Goal: Check status: Check status

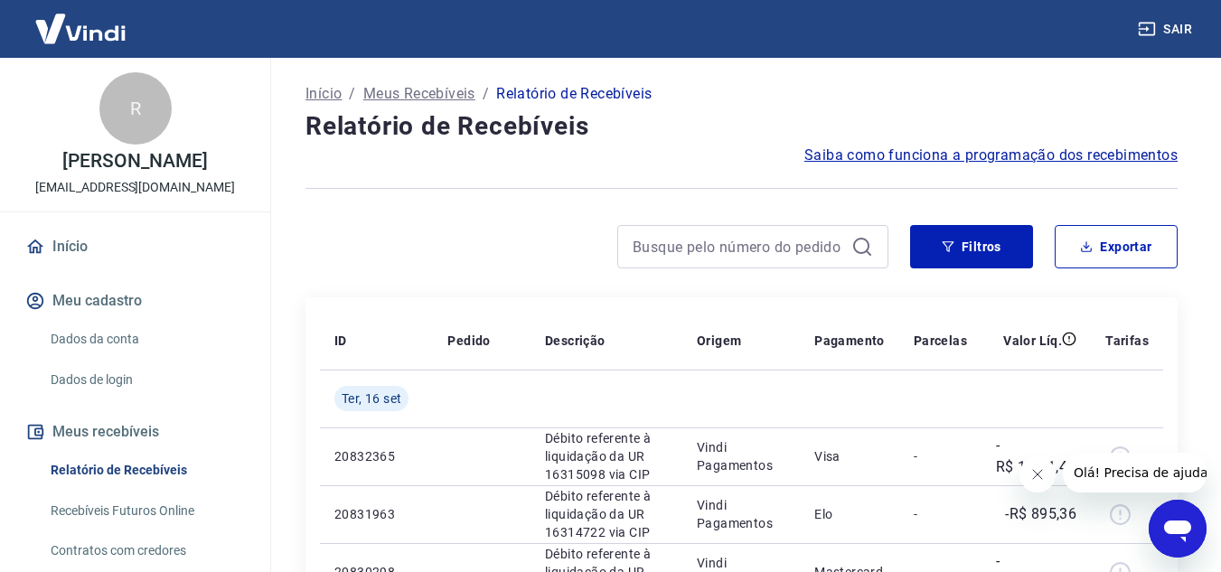
click at [1028, 467] on button "Fechar mensagem da empresa" at bounding box center [1037, 475] width 36 height 36
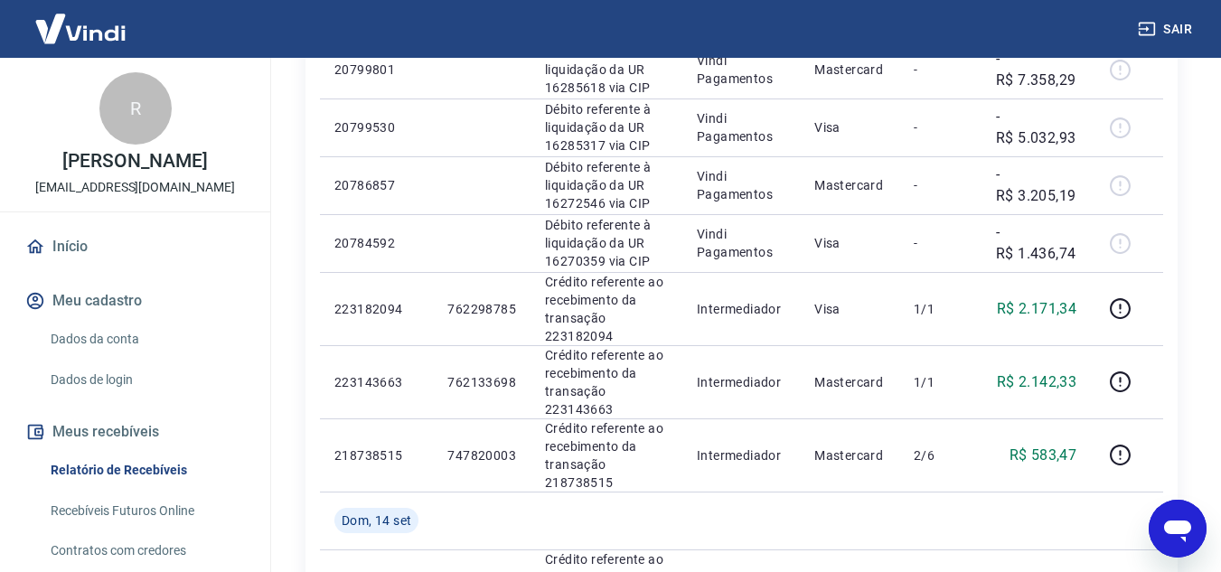
scroll to position [1447, 0]
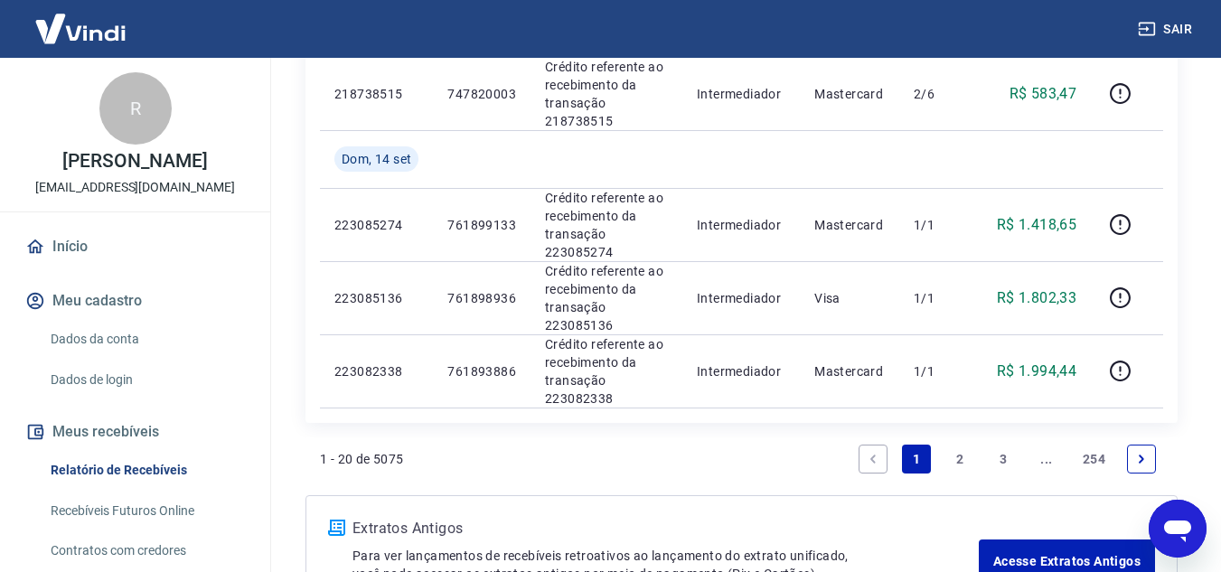
click at [959, 451] on link "2" at bounding box center [960, 459] width 29 height 29
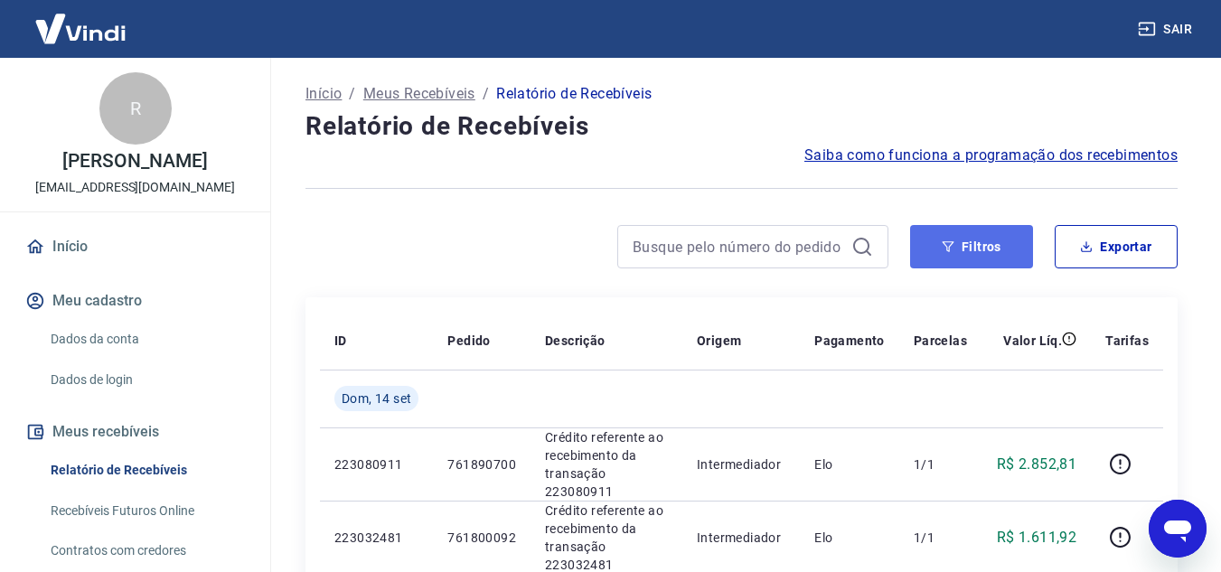
click at [938, 252] on button "Filtros" at bounding box center [971, 246] width 123 height 43
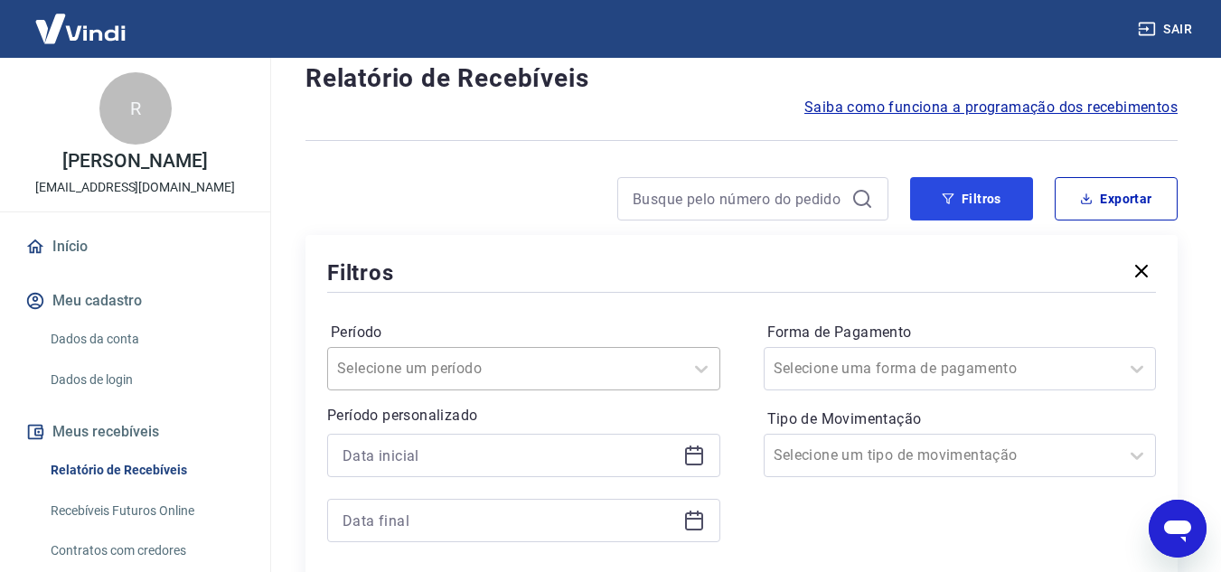
scroll to position [90, 0]
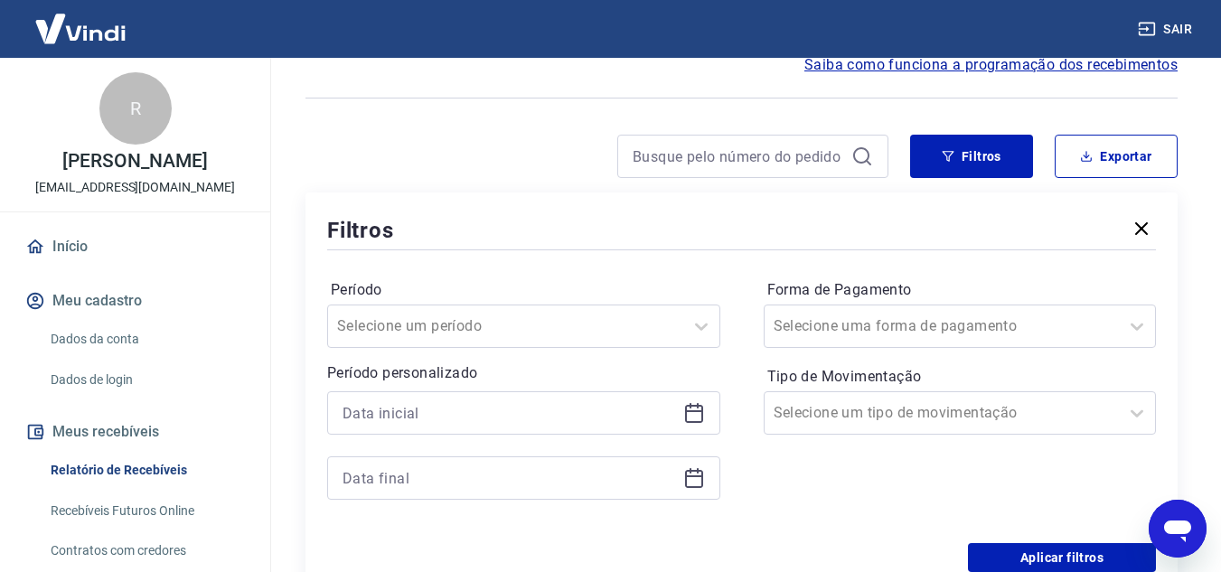
click at [702, 414] on icon at bounding box center [694, 414] width 18 height 18
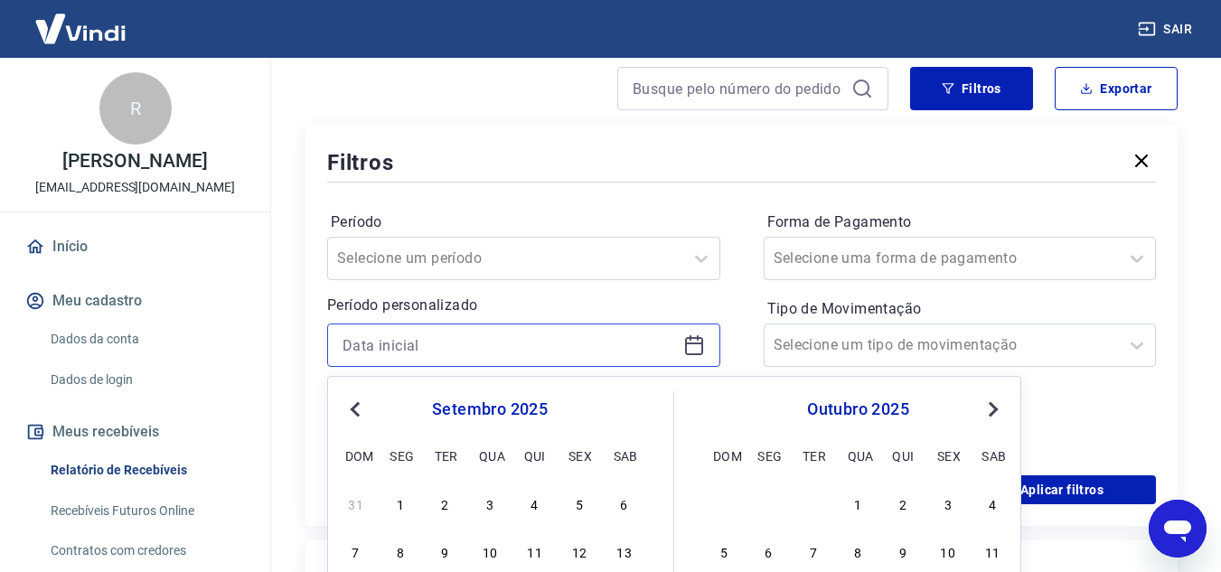
scroll to position [362, 0]
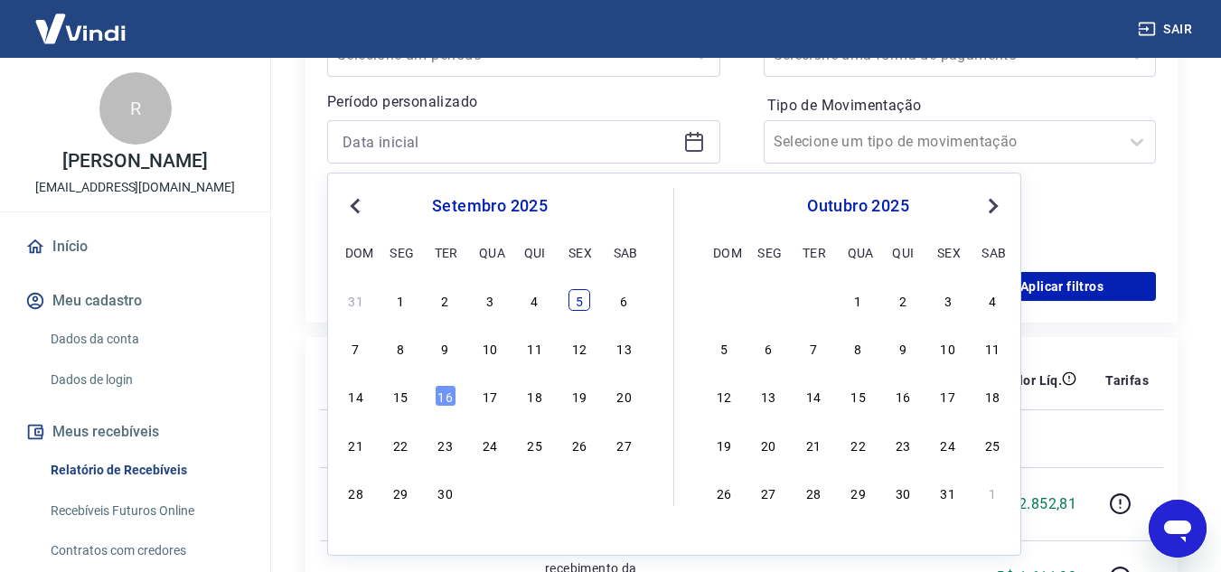
click at [577, 297] on div "5" at bounding box center [580, 300] width 22 height 22
click at [577, 297] on div "Aplicar filtros" at bounding box center [741, 286] width 829 height 29
type input "[DATE]"
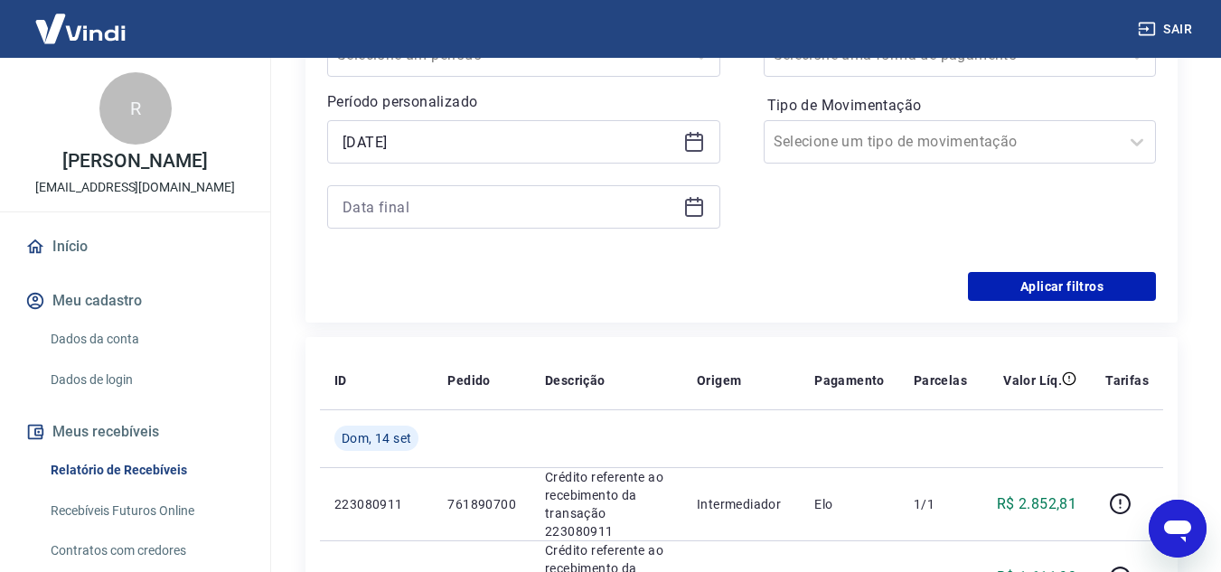
click at [703, 210] on icon at bounding box center [694, 207] width 22 height 22
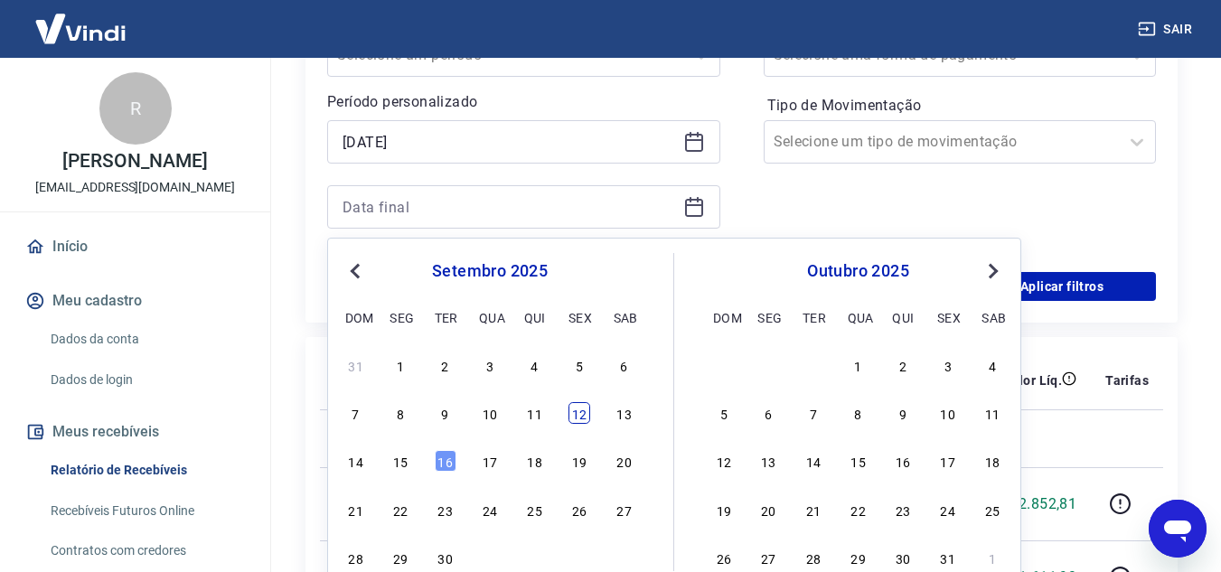
click at [583, 415] on div "12" at bounding box center [580, 413] width 22 height 22
click at [583, 415] on td at bounding box center [607, 439] width 152 height 58
type input "[DATE]"
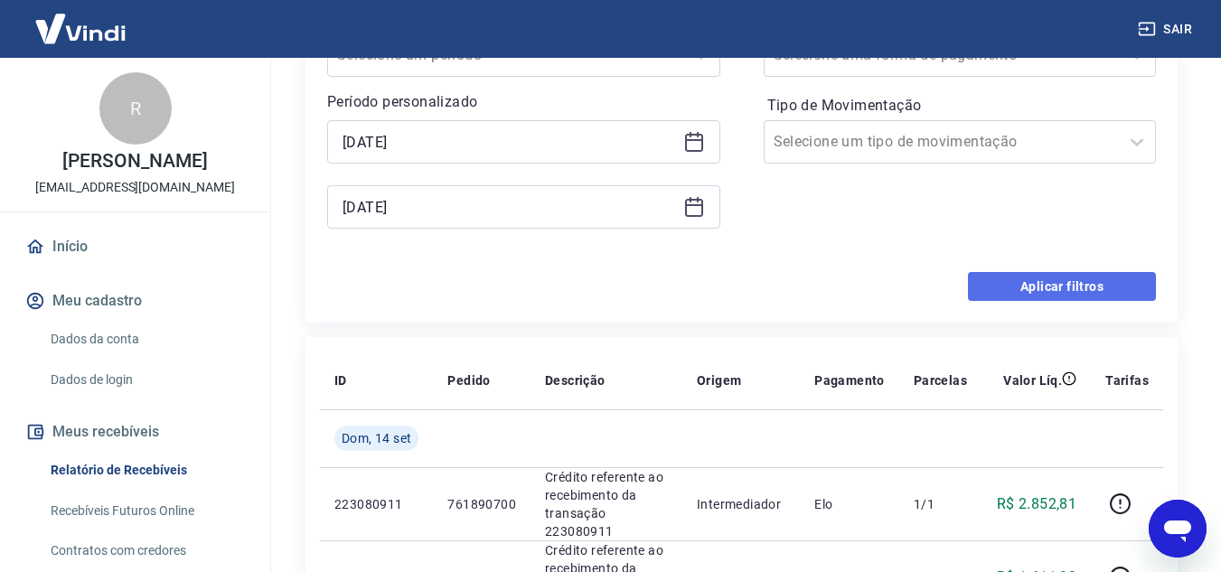
click at [1064, 288] on button "Aplicar filtros" at bounding box center [1062, 286] width 188 height 29
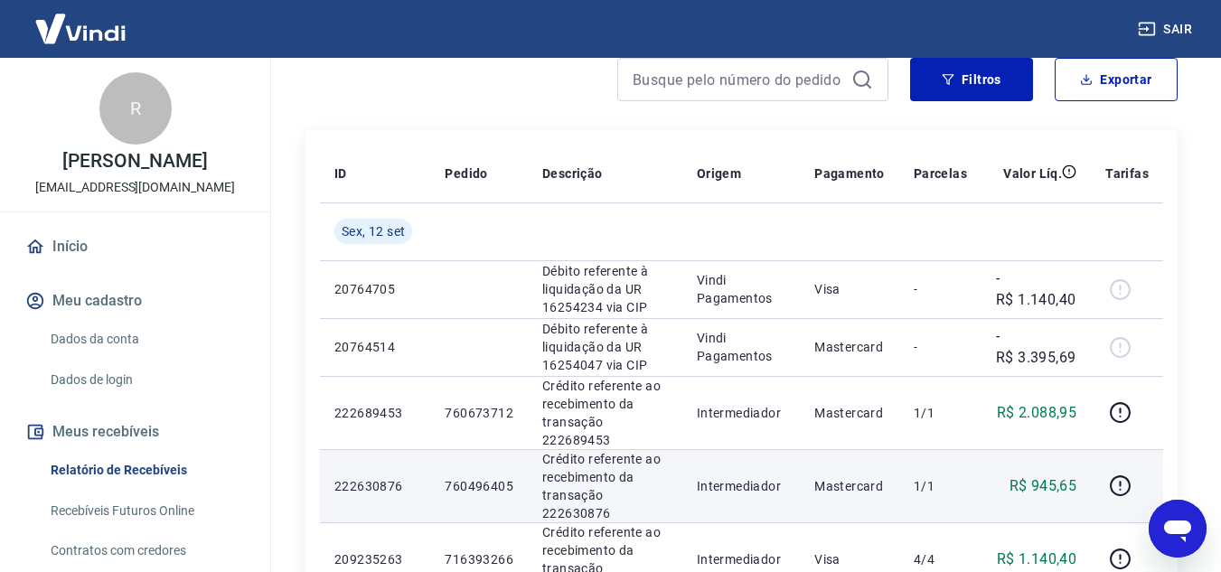
scroll to position [271, 0]
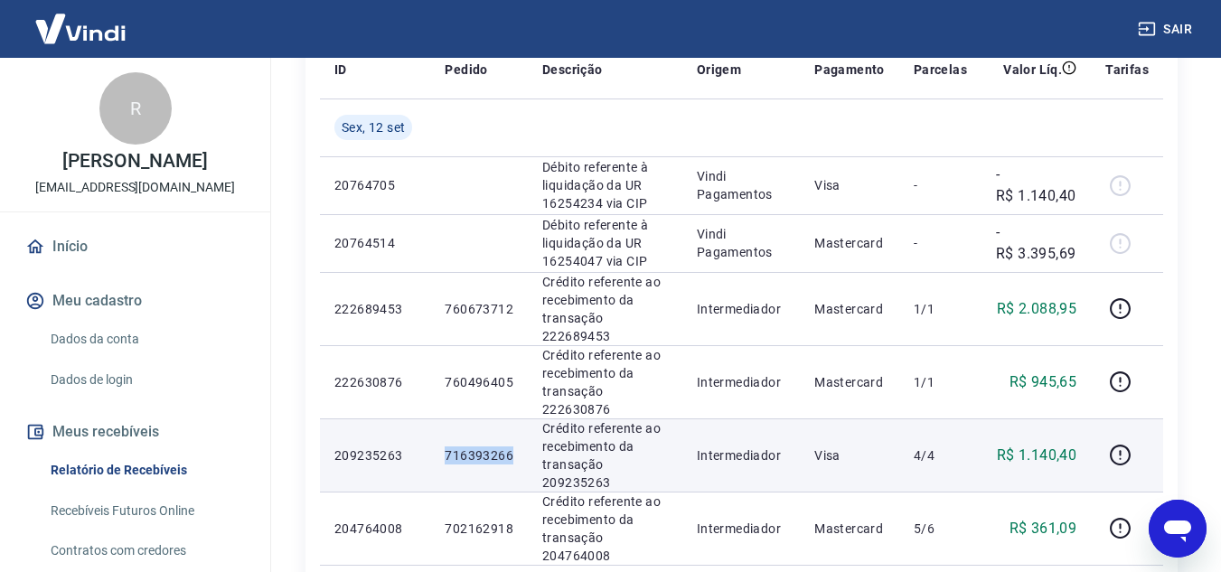
drag, startPoint x: 451, startPoint y: 414, endPoint x: 513, endPoint y: 412, distance: 61.5
click at [513, 419] on td "716393266" at bounding box center [479, 455] width 98 height 73
copy p "716393266"
click at [1125, 444] on icon "button" at bounding box center [1120, 455] width 23 height 23
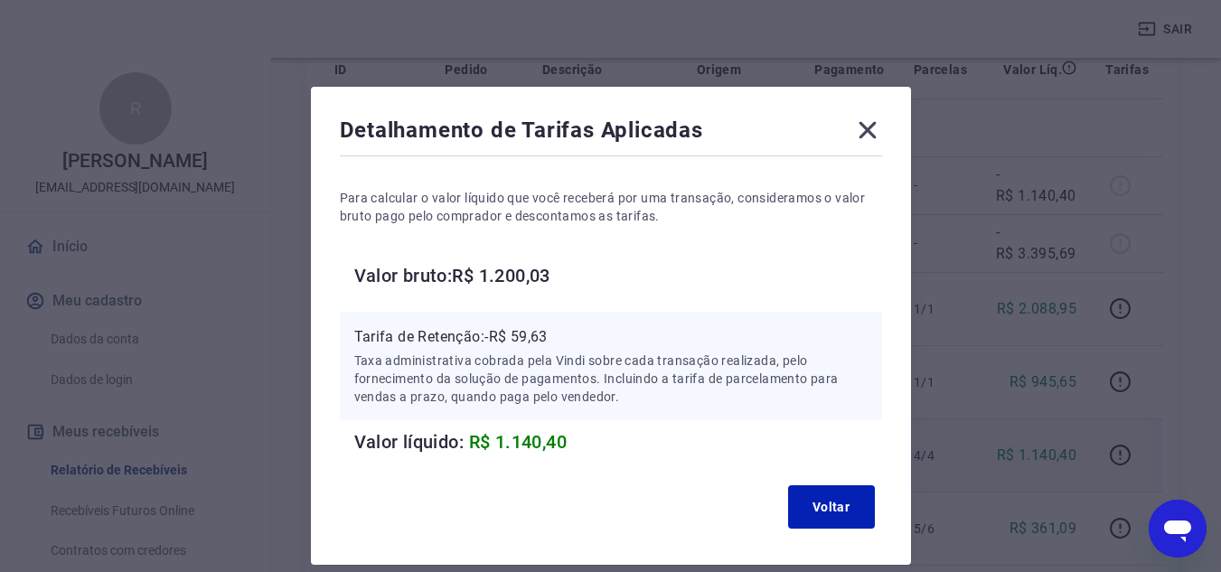
click at [862, 135] on icon at bounding box center [867, 130] width 17 height 17
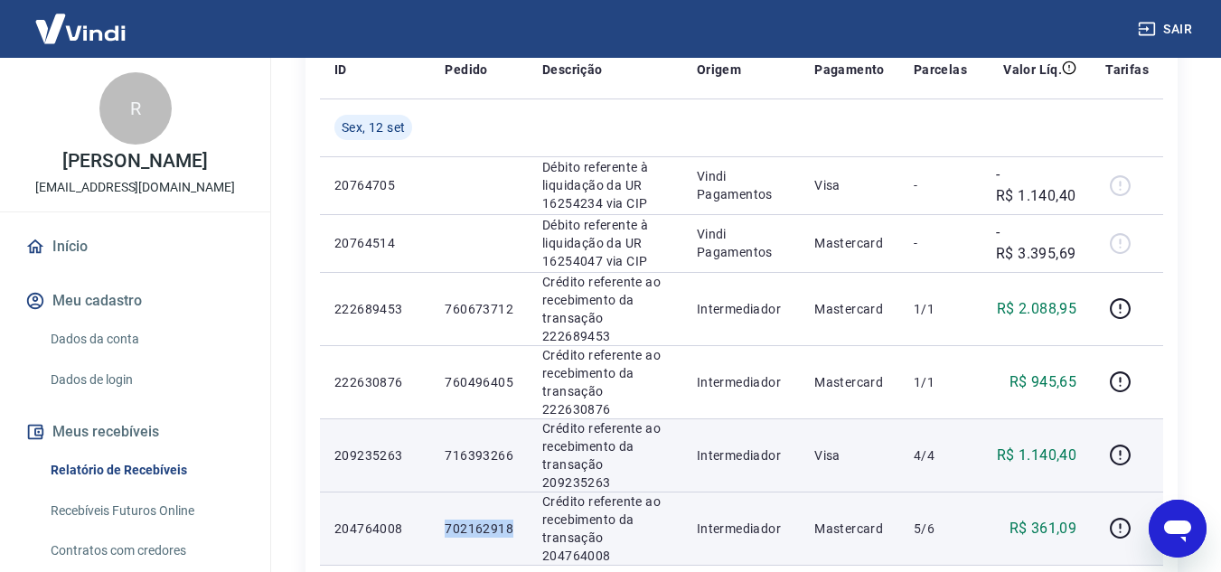
drag, startPoint x: 446, startPoint y: 479, endPoint x: 514, endPoint y: 480, distance: 67.8
click at [514, 492] on td "702162918" at bounding box center [479, 528] width 98 height 73
copy p "702162918"
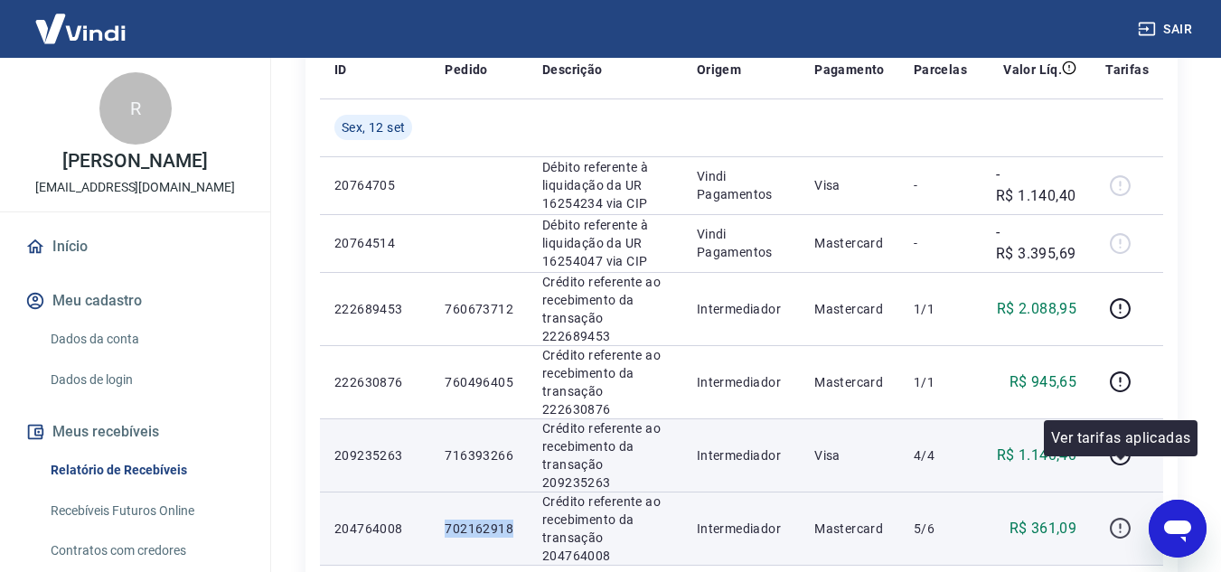
click at [1120, 517] on icon "button" at bounding box center [1120, 528] width 23 height 23
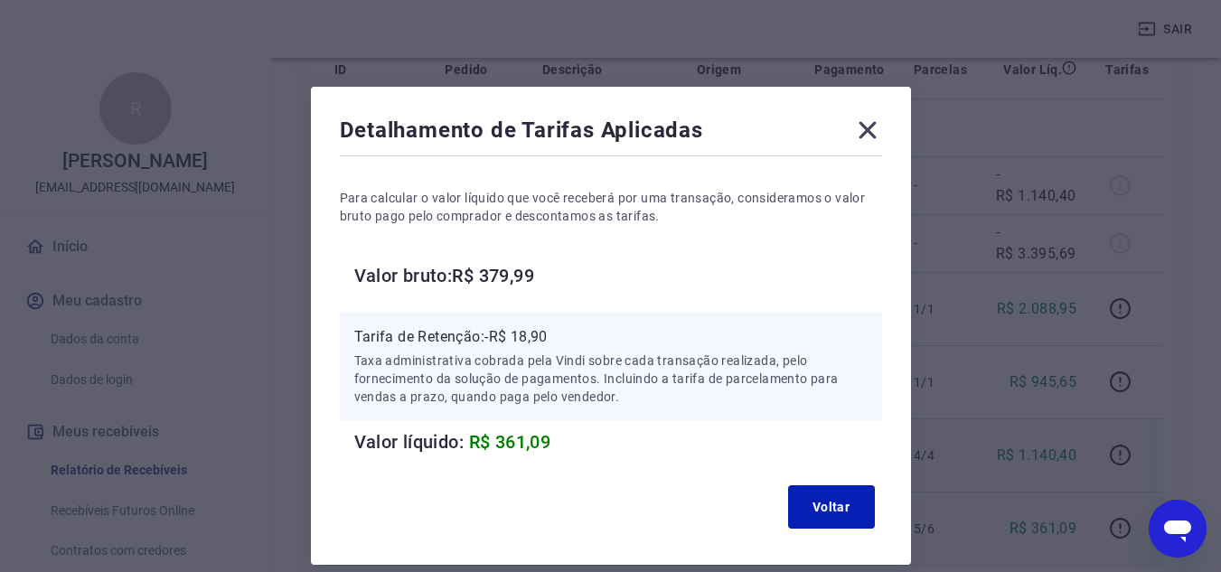
click at [869, 132] on icon at bounding box center [867, 130] width 17 height 17
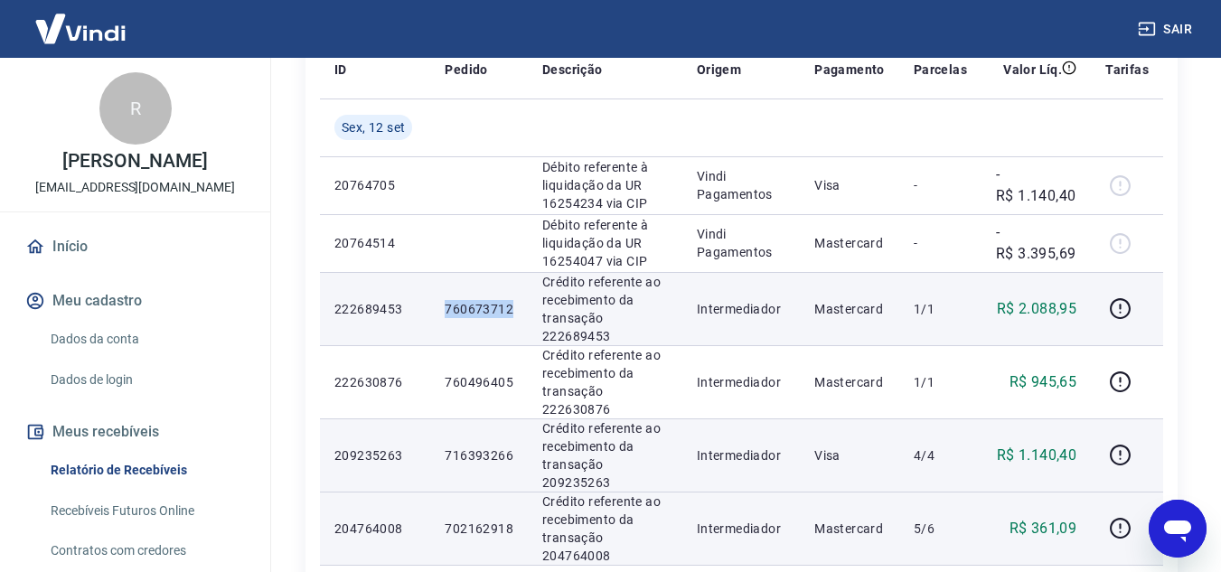
drag, startPoint x: 446, startPoint y: 301, endPoint x: 514, endPoint y: 306, distance: 68.9
click at [514, 306] on td "760673712" at bounding box center [479, 308] width 98 height 73
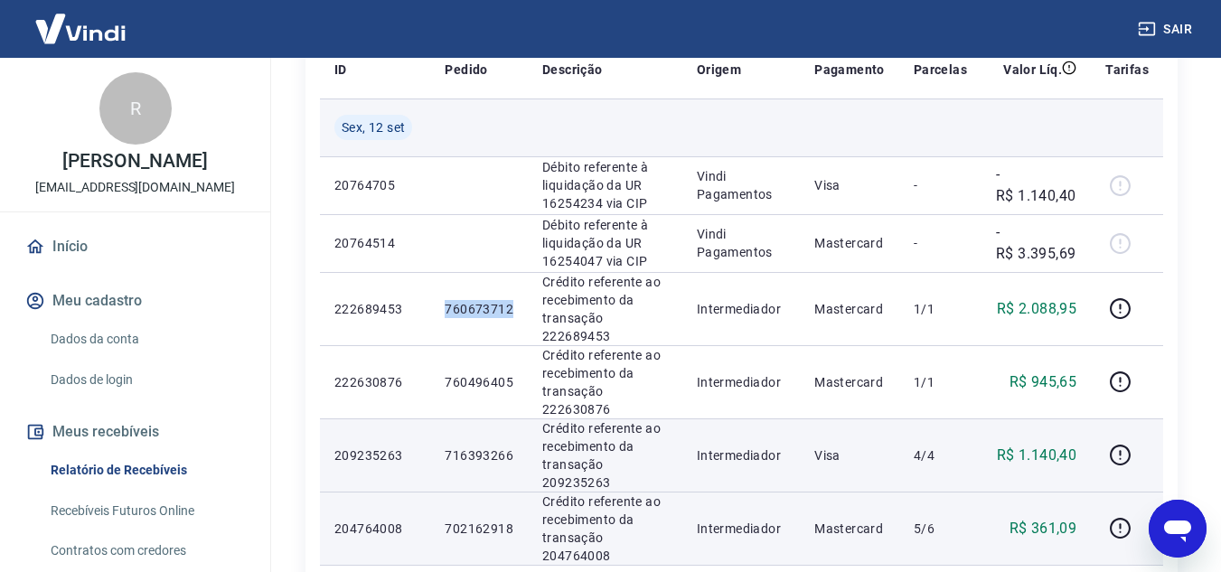
copy p "760673712"
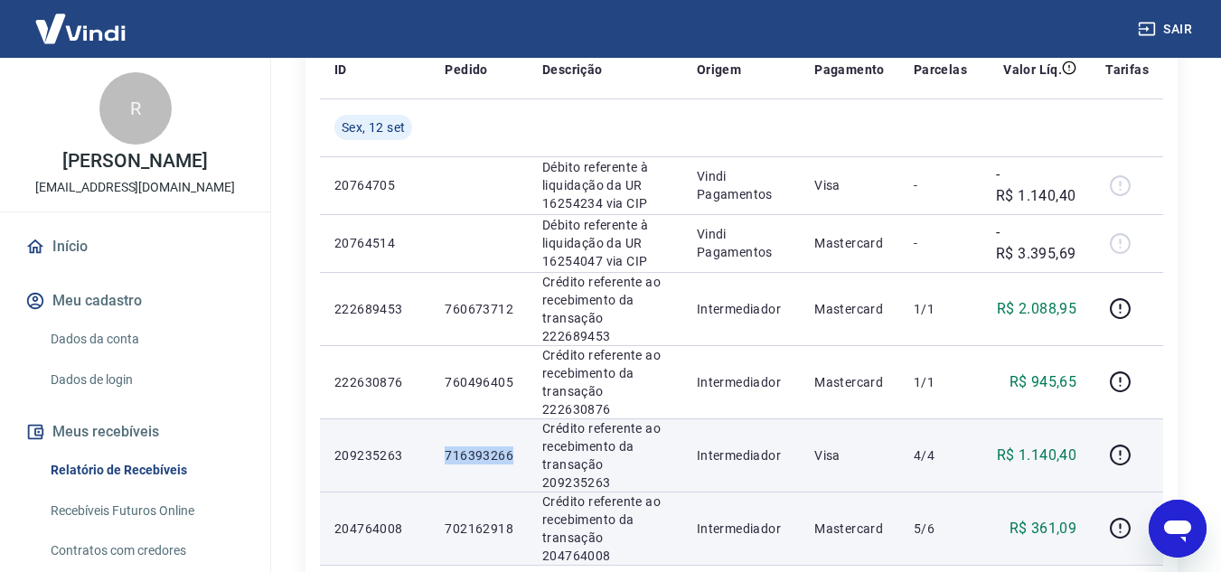
drag, startPoint x: 445, startPoint y: 420, endPoint x: 514, endPoint y: 420, distance: 69.6
click at [514, 420] on td "716393266" at bounding box center [479, 455] width 98 height 73
copy p "716393266"
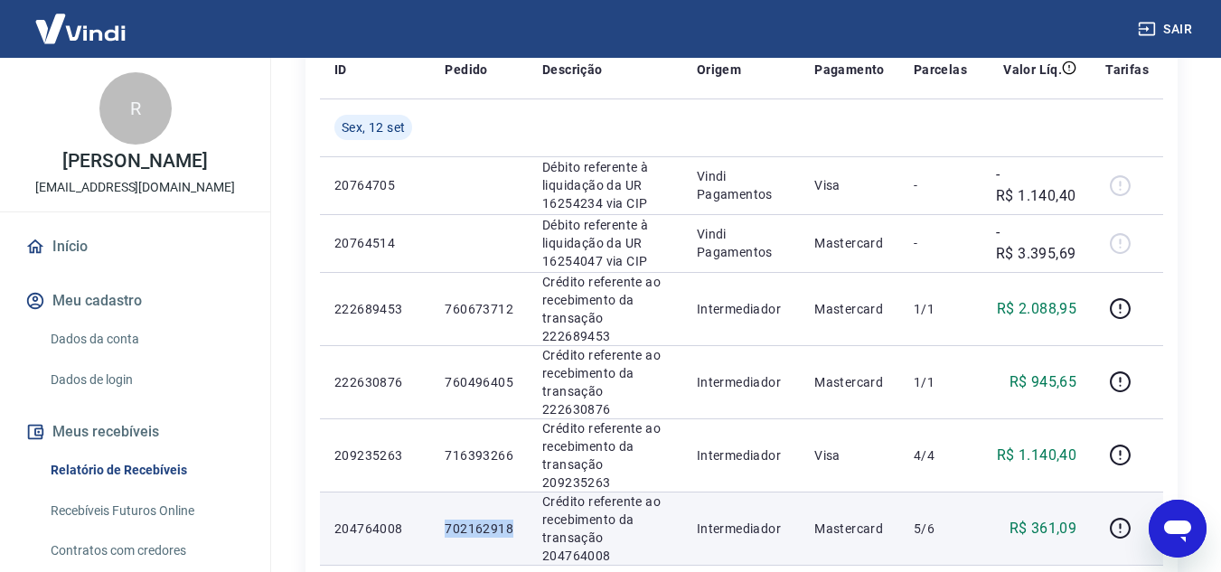
drag, startPoint x: 447, startPoint y: 473, endPoint x: 514, endPoint y: 476, distance: 67.9
click at [514, 492] on td "702162918" at bounding box center [479, 528] width 98 height 73
copy p "702162918"
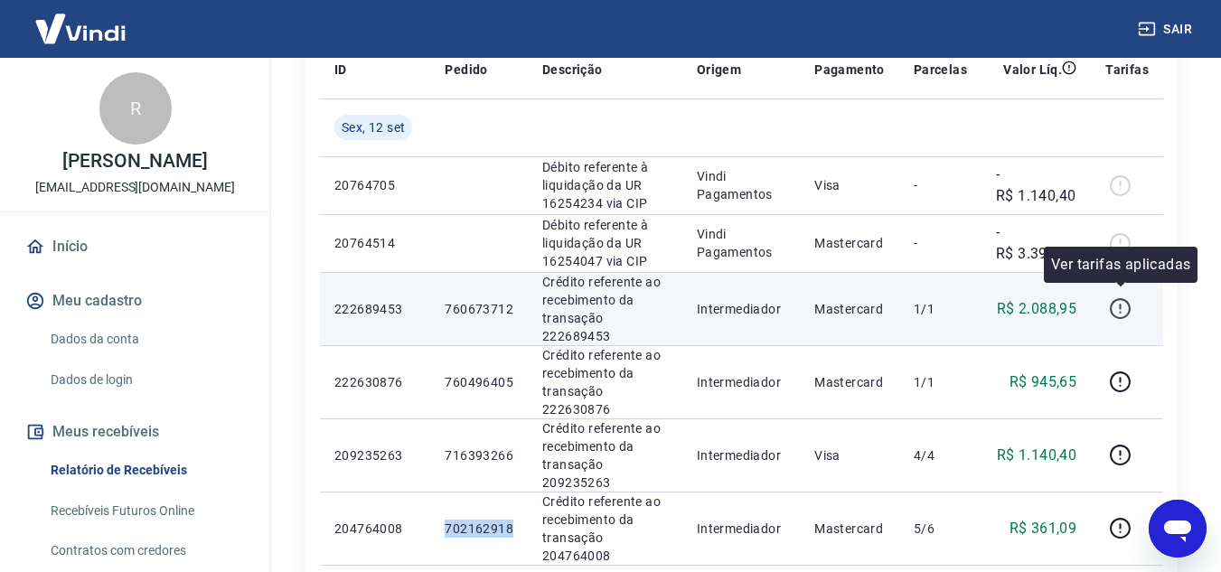
click at [1113, 298] on icon "button" at bounding box center [1120, 308] width 21 height 21
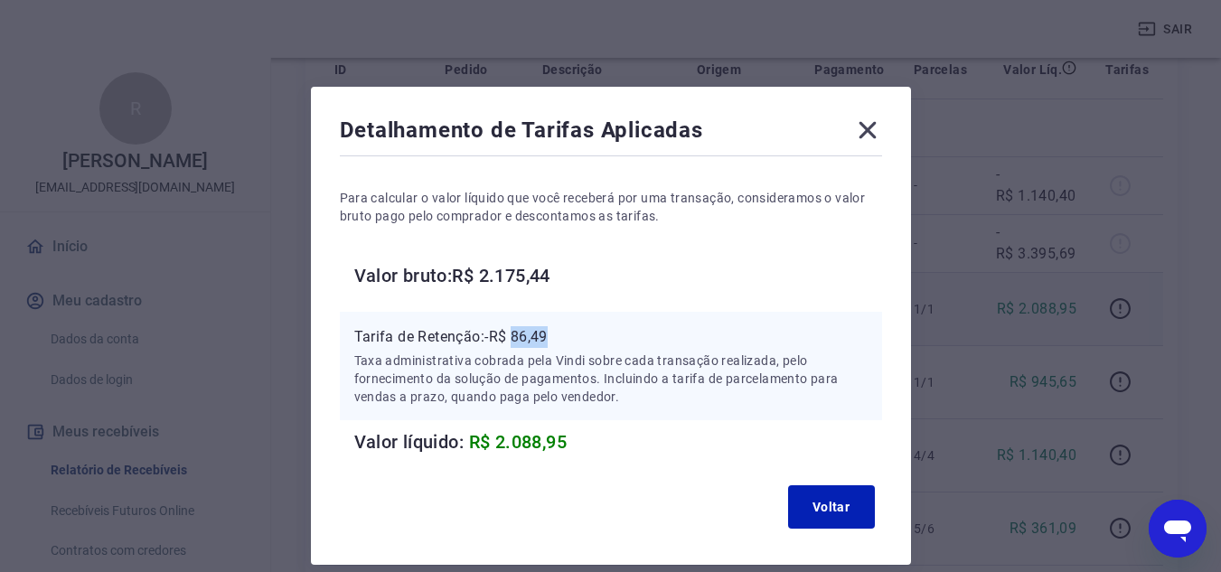
drag, startPoint x: 516, startPoint y: 333, endPoint x: 567, endPoint y: 333, distance: 50.6
click at [567, 333] on p "Tarifa de Retenção: -R$ 86,49" at bounding box center [611, 337] width 514 height 22
copy p "86,49"
click at [876, 130] on icon at bounding box center [867, 130] width 29 height 29
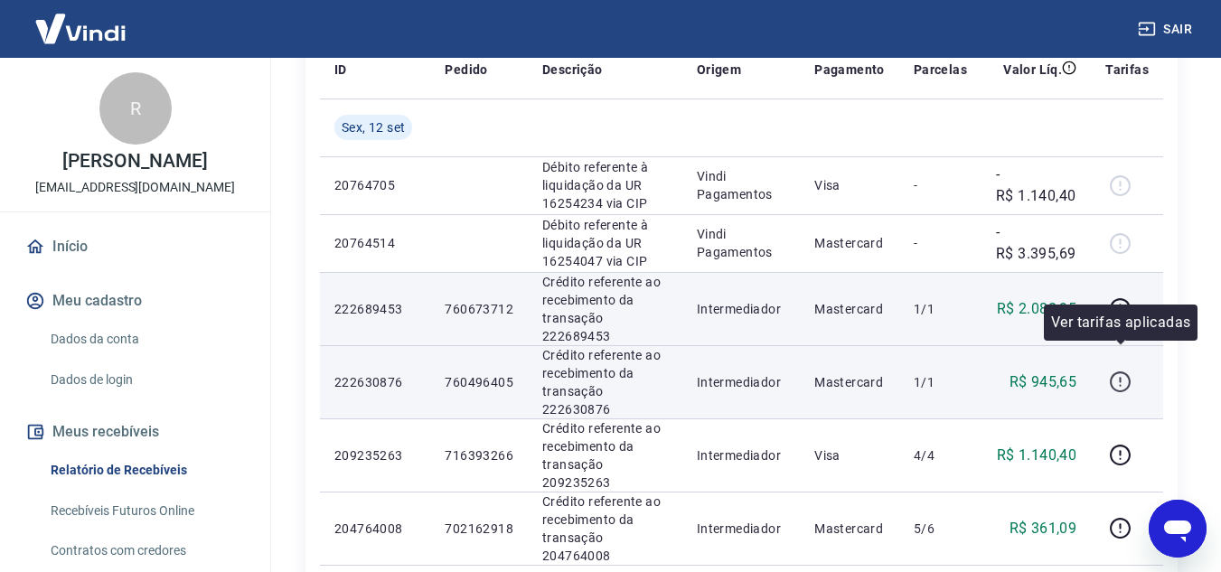
click at [1109, 368] on button "button" at bounding box center [1120, 382] width 29 height 29
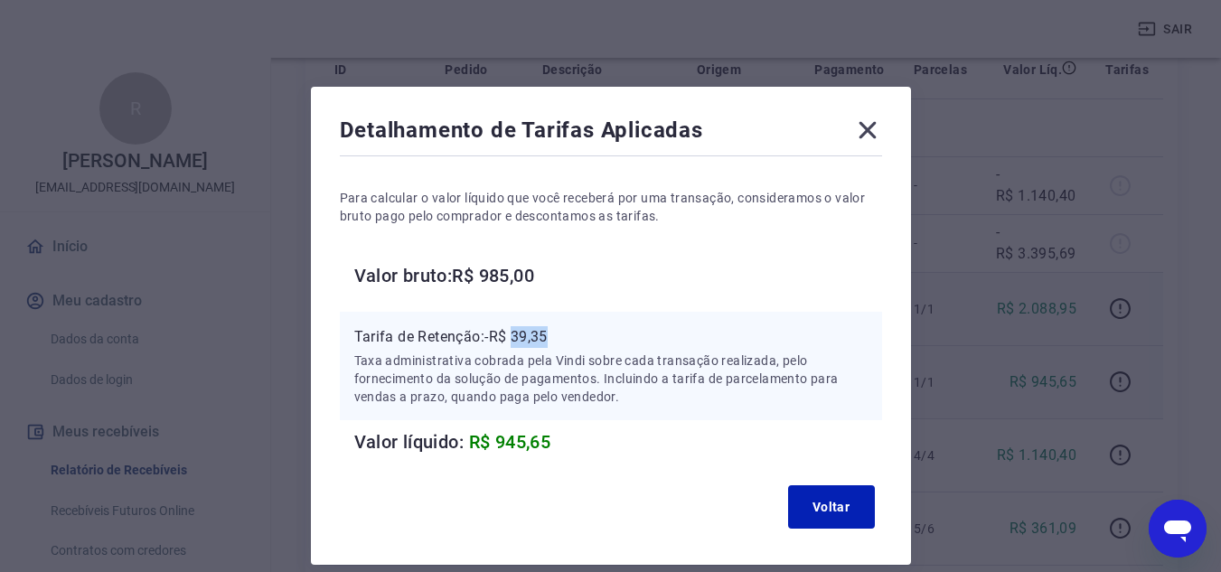
drag, startPoint x: 542, startPoint y: 340, endPoint x: 556, endPoint y: 340, distance: 14.5
click at [556, 340] on p "Tarifa de Retenção: -R$ 39,35" at bounding box center [611, 337] width 514 height 22
copy p "39,35"
click at [863, 127] on icon at bounding box center [867, 130] width 29 height 29
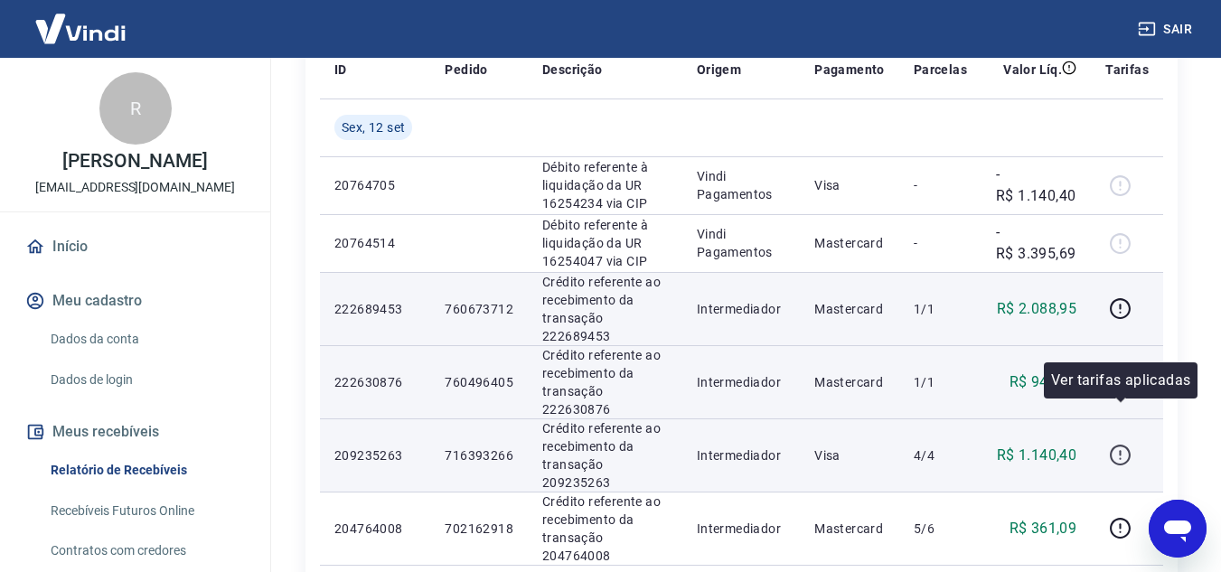
click at [1124, 444] on icon "button" at bounding box center [1120, 455] width 23 height 23
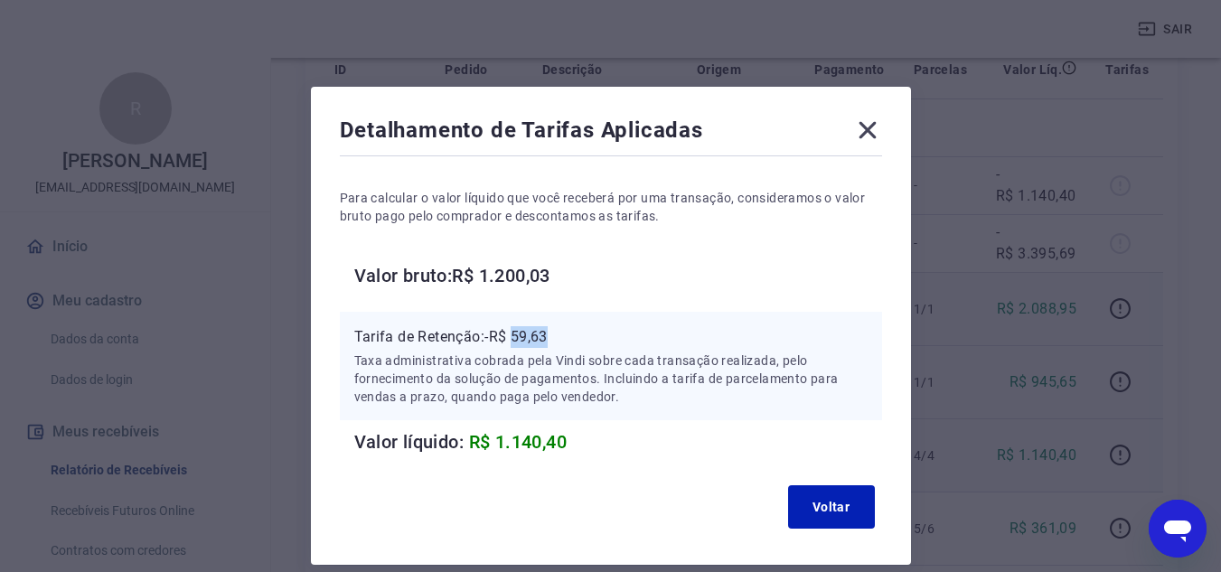
drag, startPoint x: 517, startPoint y: 340, endPoint x: 561, endPoint y: 341, distance: 43.4
click at [561, 341] on p "Tarifa de Retenção: -R$ 59,63" at bounding box center [611, 337] width 514 height 22
copy p "59,63"
click at [867, 133] on icon at bounding box center [867, 130] width 29 height 29
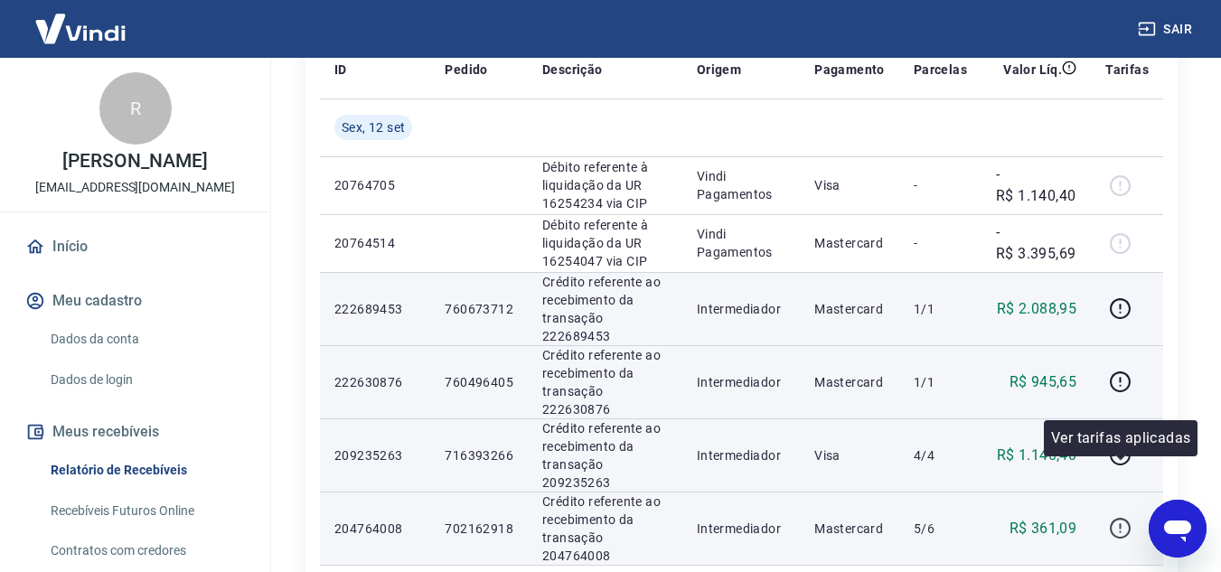
click at [1125, 517] on icon "button" at bounding box center [1120, 528] width 23 height 23
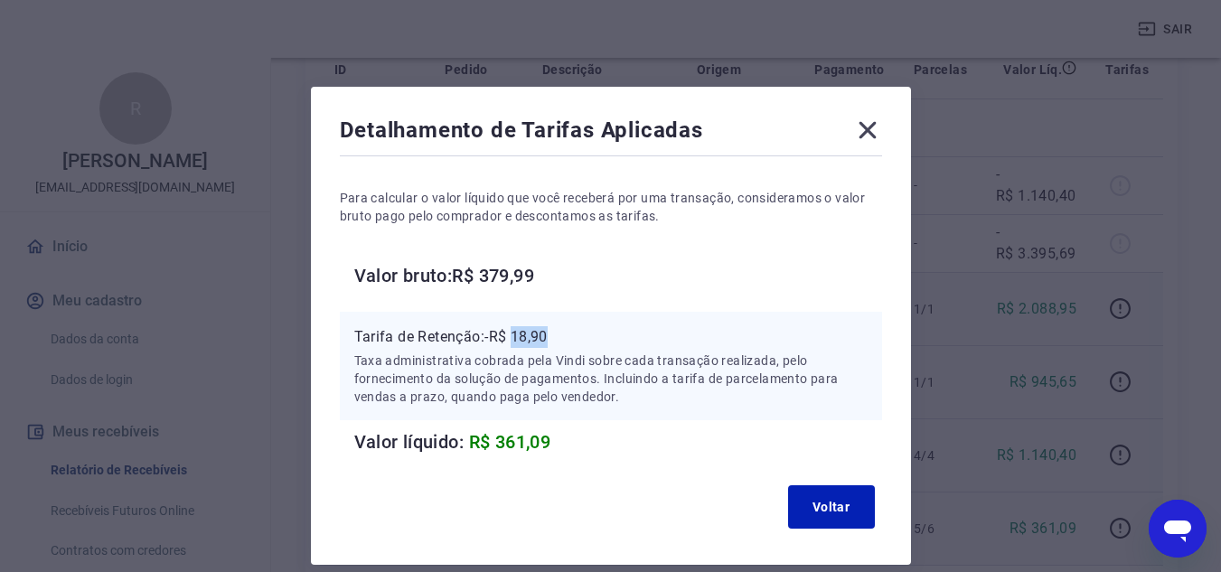
drag, startPoint x: 517, startPoint y: 340, endPoint x: 575, endPoint y: 334, distance: 58.2
click at [575, 334] on p "Tarifa de Retenção: -R$ 18,90" at bounding box center [611, 337] width 514 height 22
copy p "18,90"
click at [868, 130] on icon at bounding box center [867, 130] width 17 height 17
